Goal: Navigation & Orientation: Find specific page/section

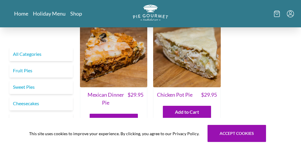
scroll to position [302, 0]
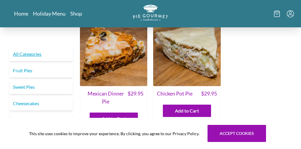
click at [36, 55] on link "All Categories" at bounding box center [40, 54] width 63 height 14
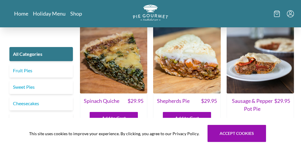
scroll to position [441, 0]
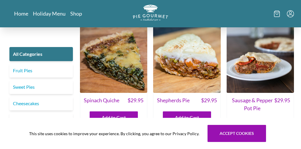
click at [127, 56] on img at bounding box center [113, 59] width 67 height 67
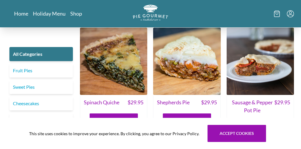
scroll to position [457, 0]
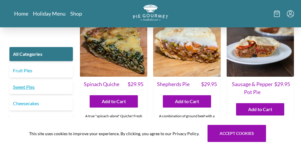
click at [32, 90] on link "Sweet Pies" at bounding box center [40, 87] width 63 height 14
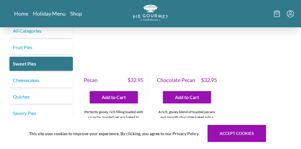
scroll to position [358, 0]
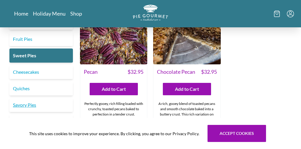
click at [27, 102] on link "Savory Pies" at bounding box center [40, 105] width 63 height 14
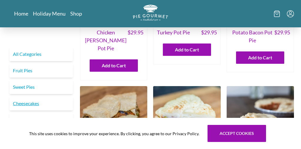
scroll to position [92, 0]
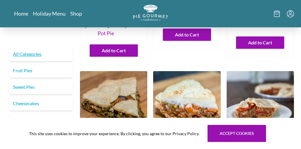
click at [31, 55] on link "All Categories" at bounding box center [40, 54] width 63 height 14
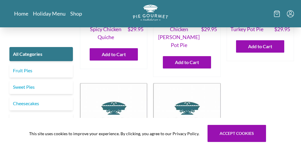
scroll to position [83, 0]
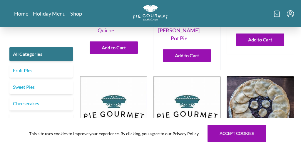
click at [28, 87] on link "Sweet Pies" at bounding box center [40, 87] width 63 height 14
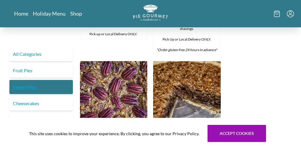
scroll to position [302, 0]
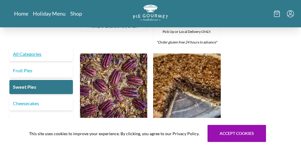
click at [30, 53] on link "All Categories" at bounding box center [40, 54] width 63 height 14
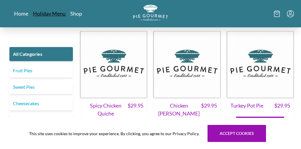
click at [51, 12] on link "Holiday Menu" at bounding box center [49, 13] width 33 height 7
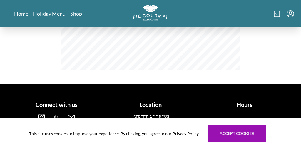
scroll to position [204, 0]
